Goal: Task Accomplishment & Management: Manage account settings

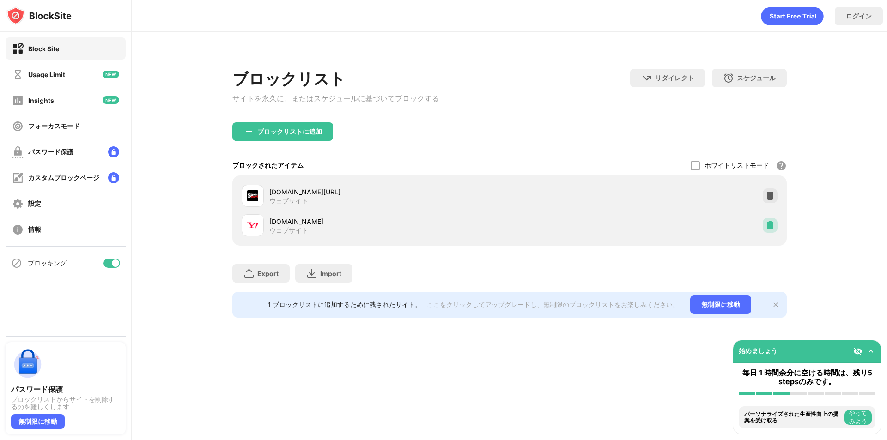
click at [769, 230] on img at bounding box center [770, 225] width 9 height 9
